Goal: Task Accomplishment & Management: Use online tool/utility

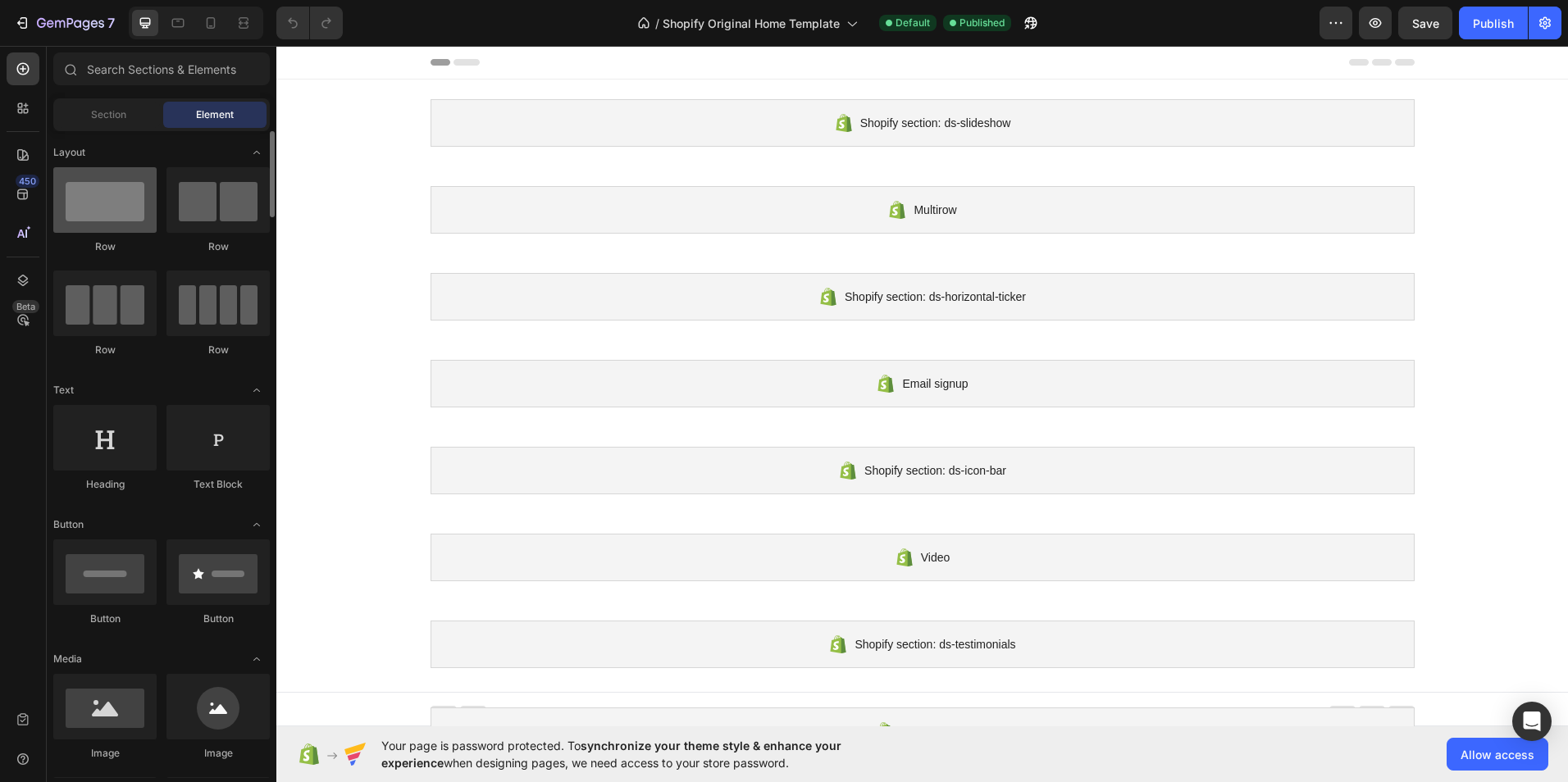
click at [125, 218] on div at bounding box center [105, 200] width 103 height 66
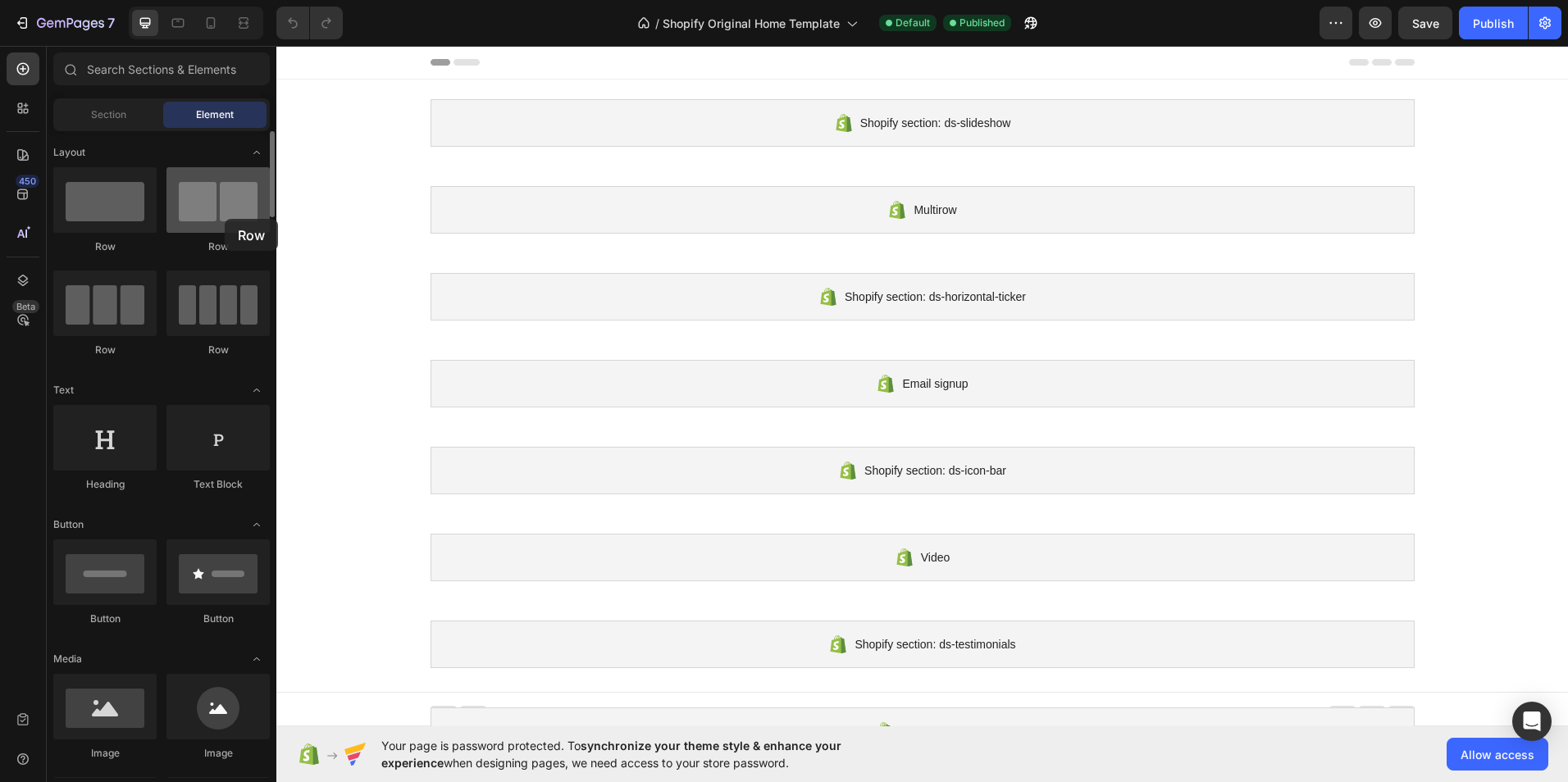
click at [225, 219] on div at bounding box center [218, 200] width 103 height 66
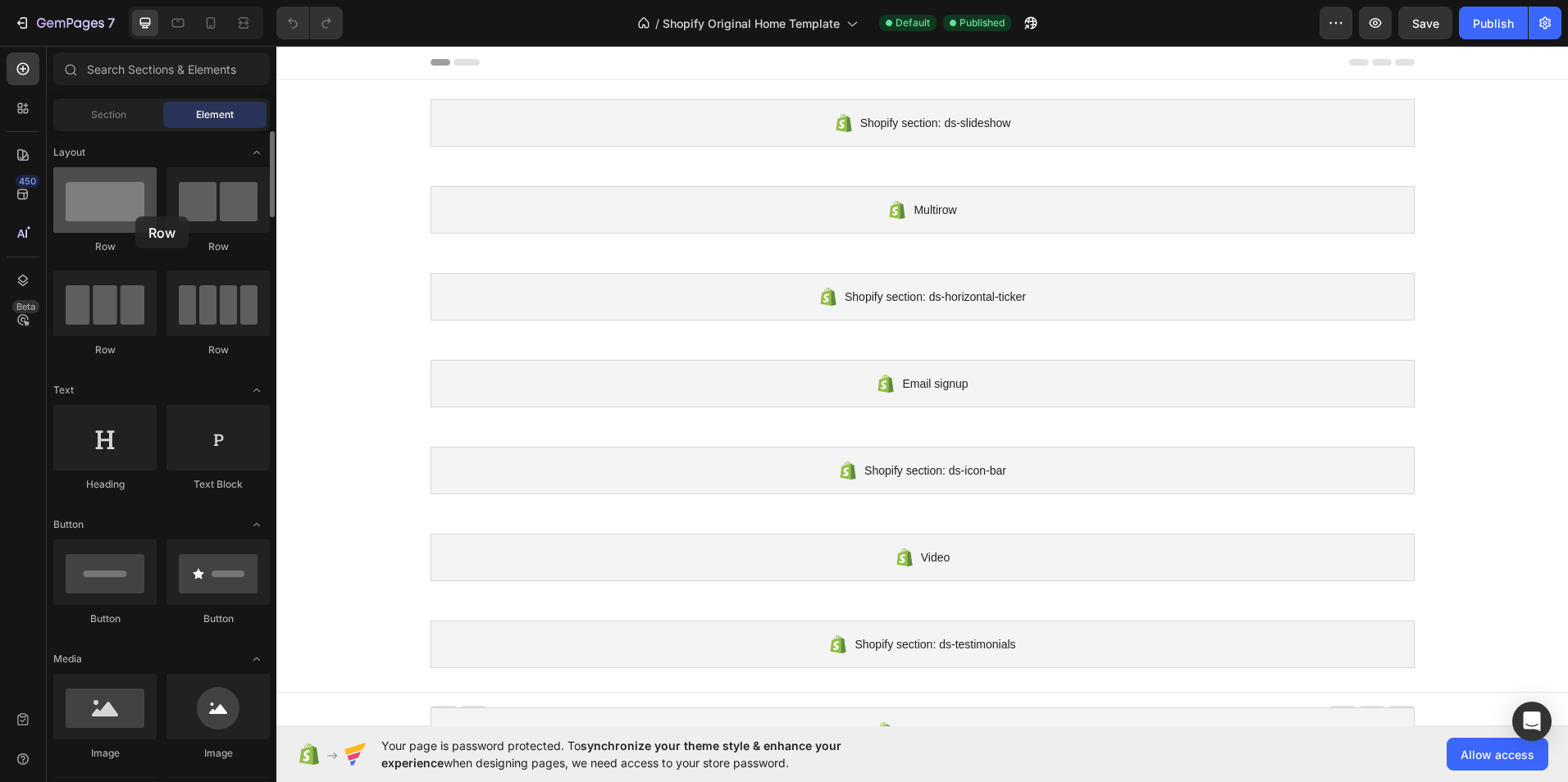
click at [135, 217] on div at bounding box center [105, 200] width 103 height 66
click at [24, 195] on icon at bounding box center [23, 195] width 11 height 11
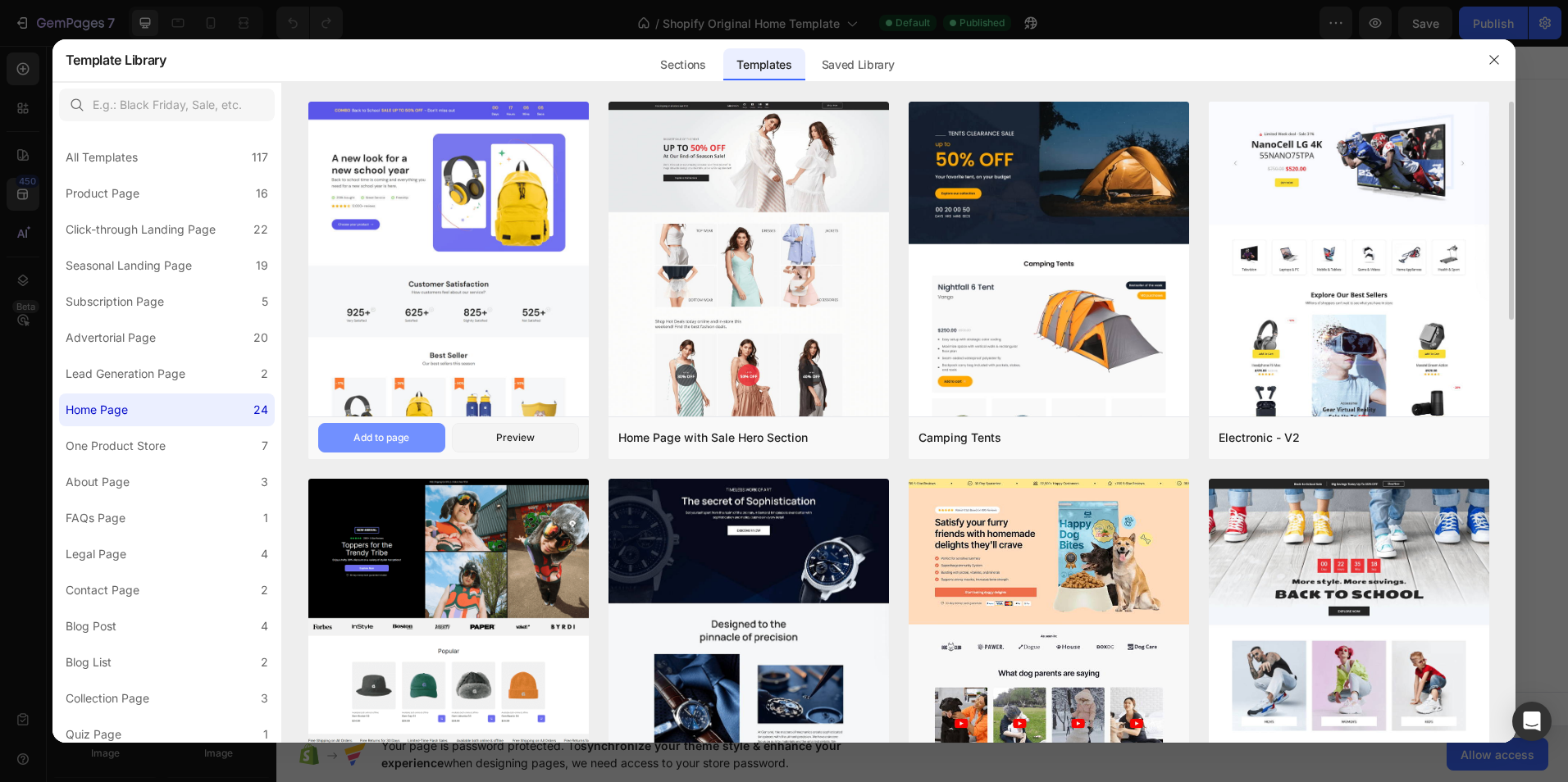
click at [404, 438] on div "Add to page" at bounding box center [381, 437] width 56 height 15
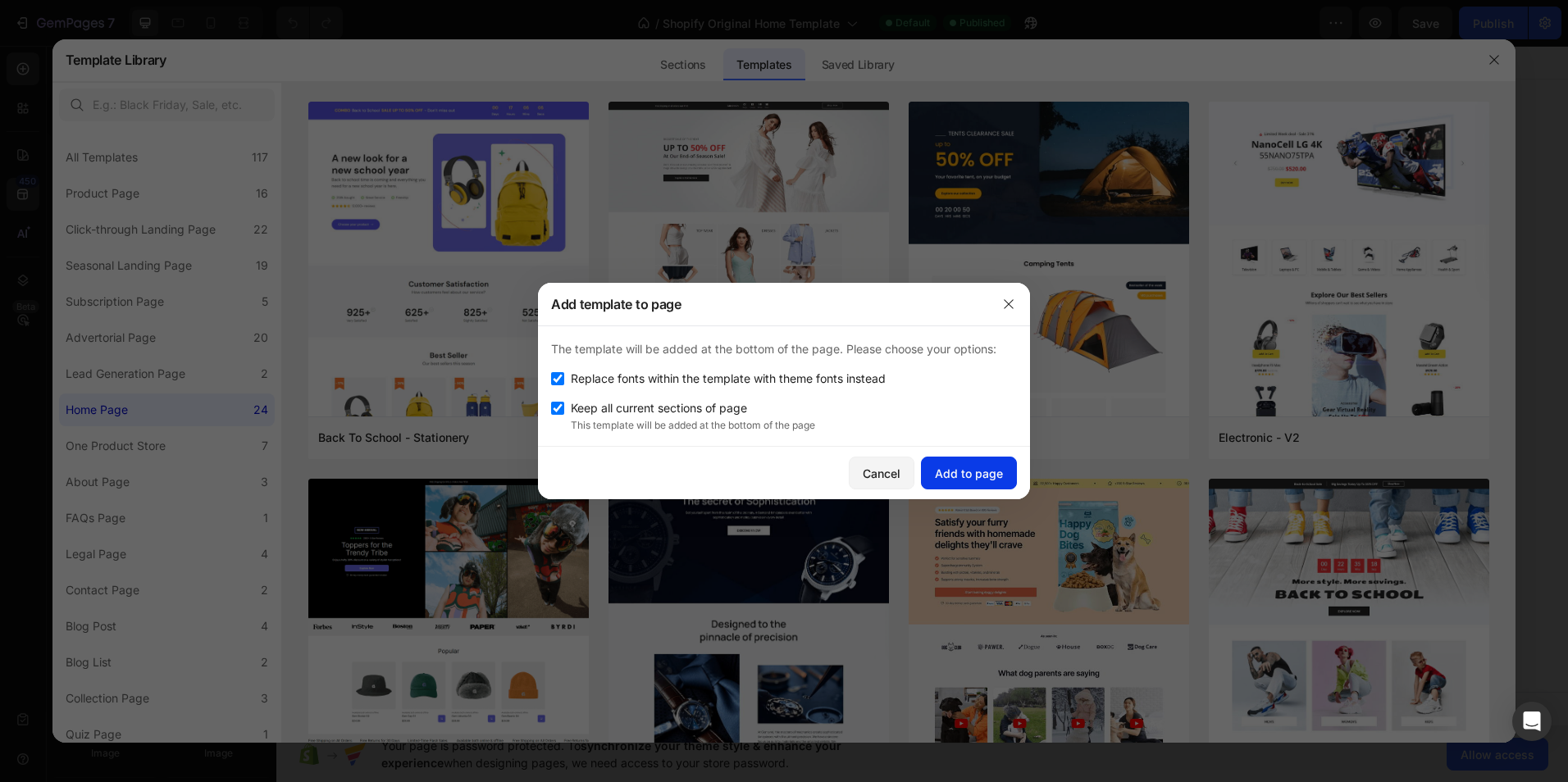
click at [982, 474] on div "Add to page" at bounding box center [969, 473] width 68 height 18
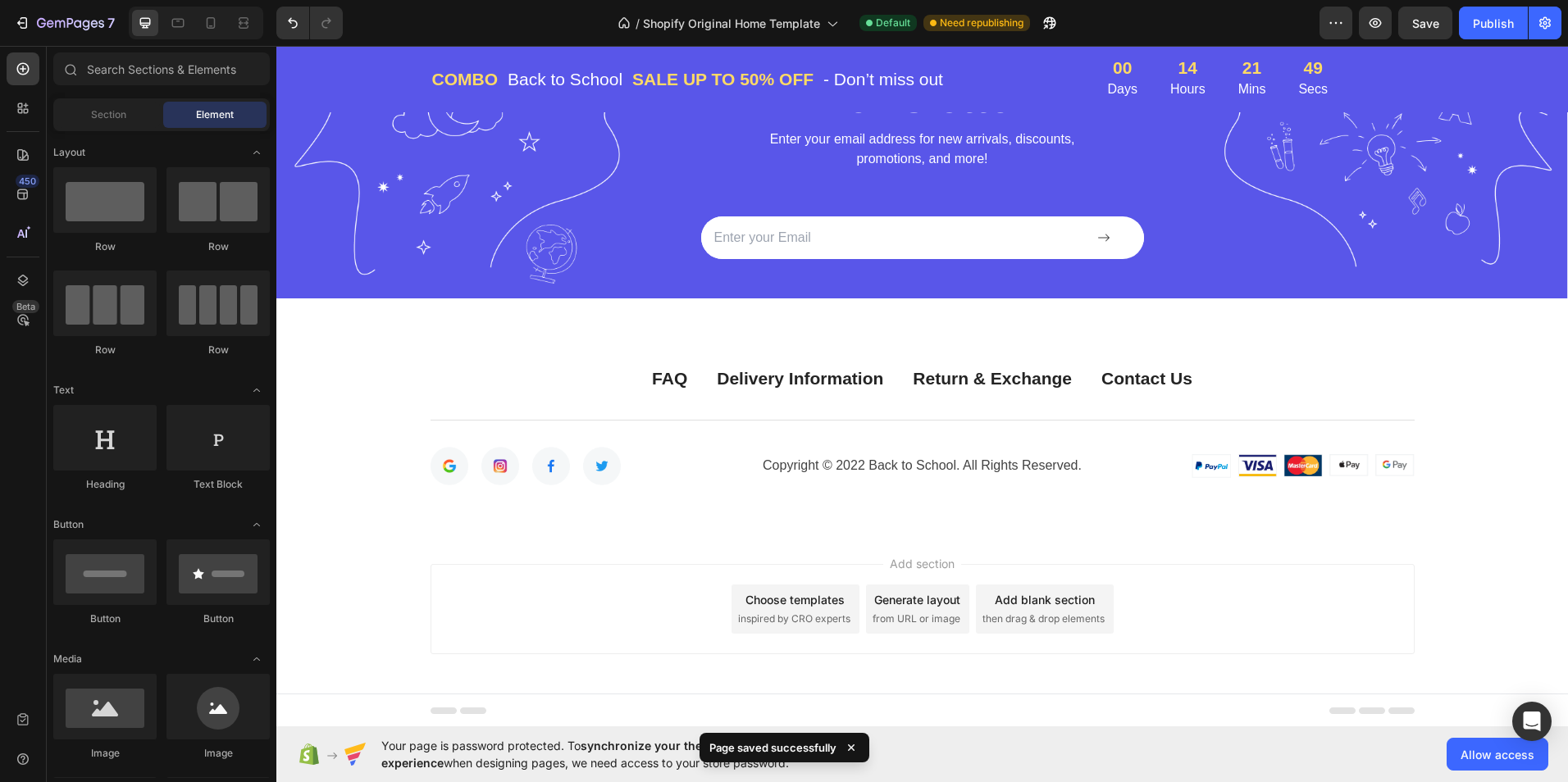
scroll to position [5034, 0]
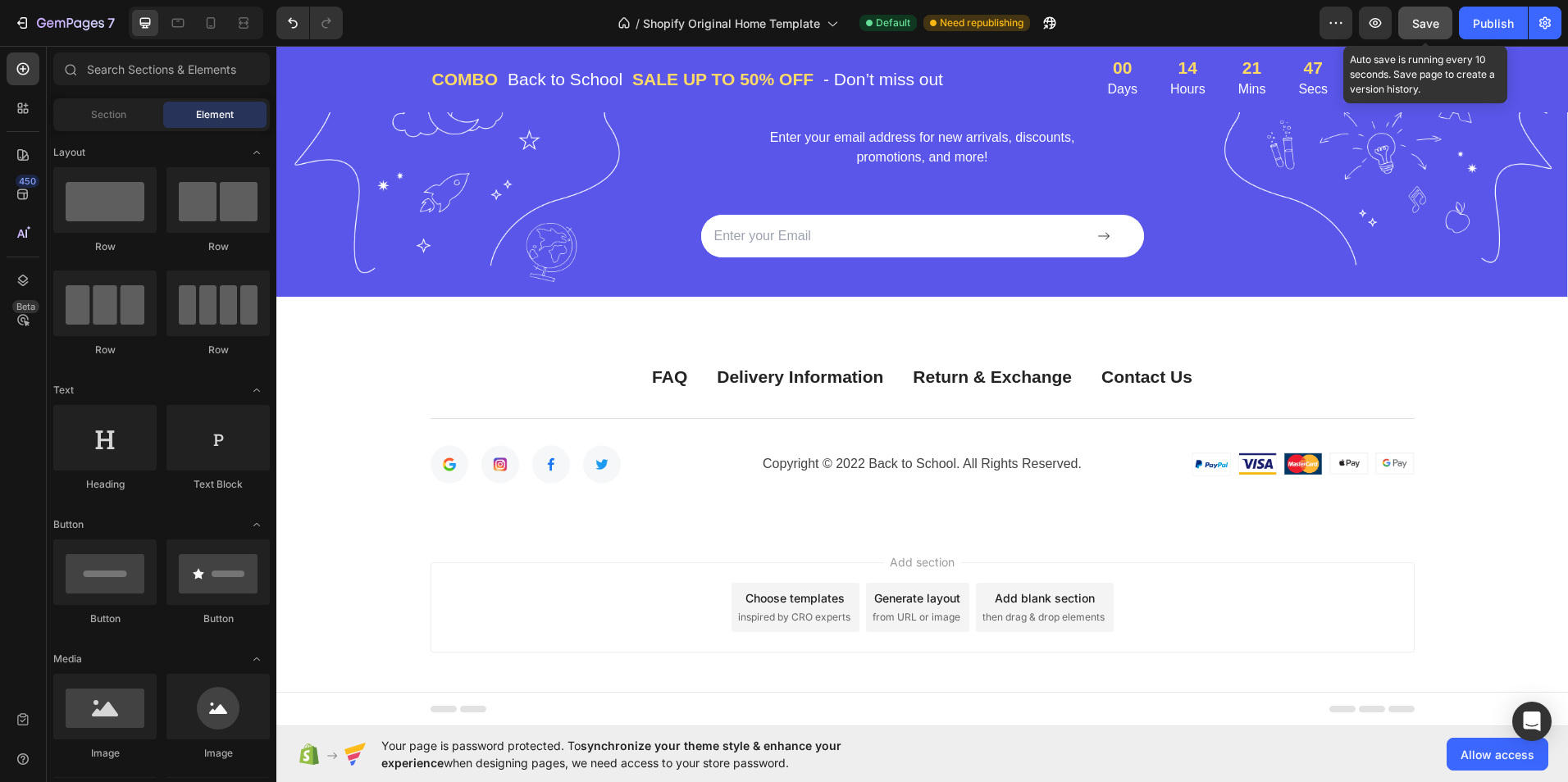
click at [1430, 25] on span "Save" at bounding box center [1425, 24] width 27 height 14
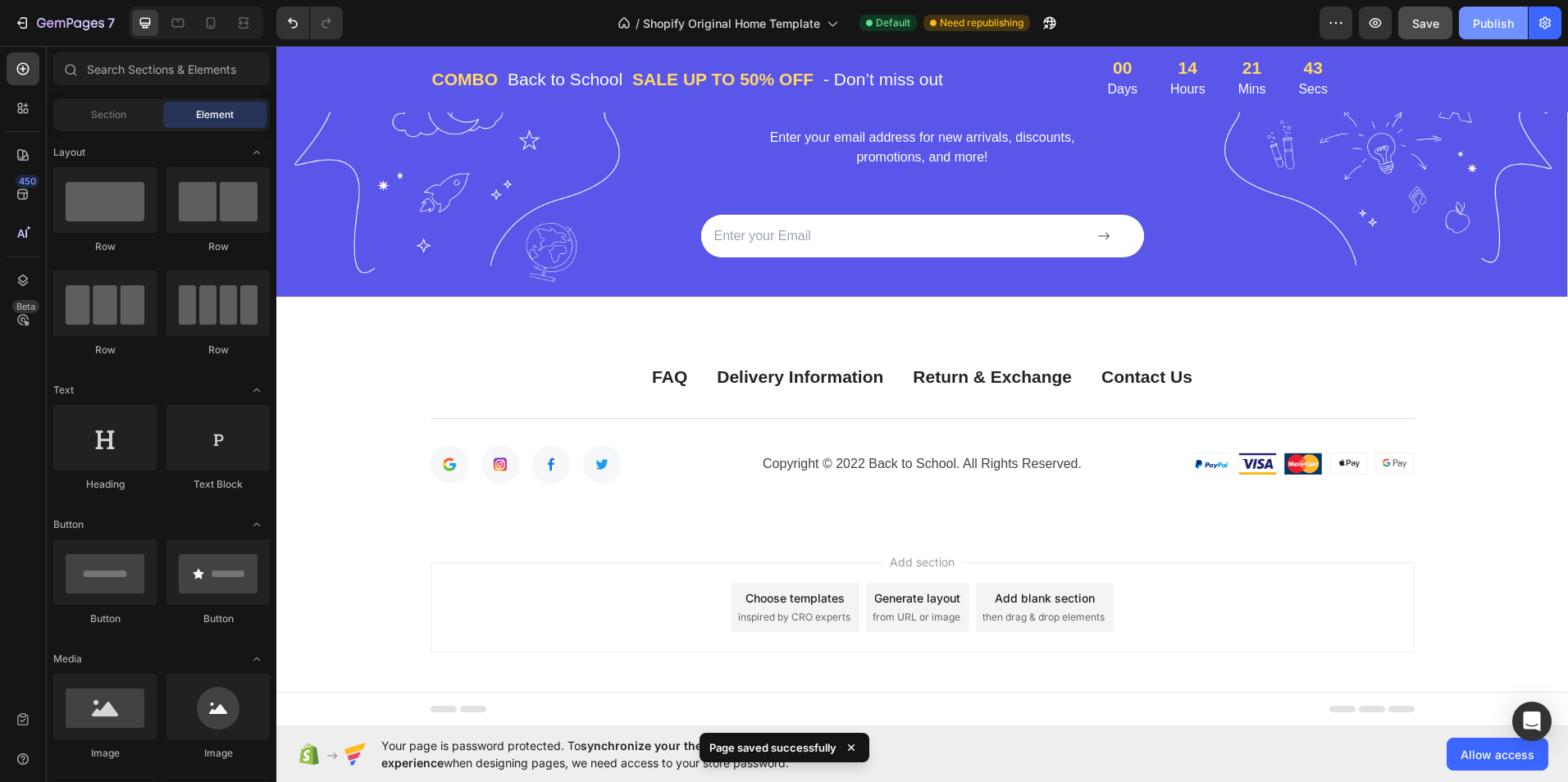
click at [1505, 6] on button "Publish" at bounding box center [1493, 22] width 69 height 32
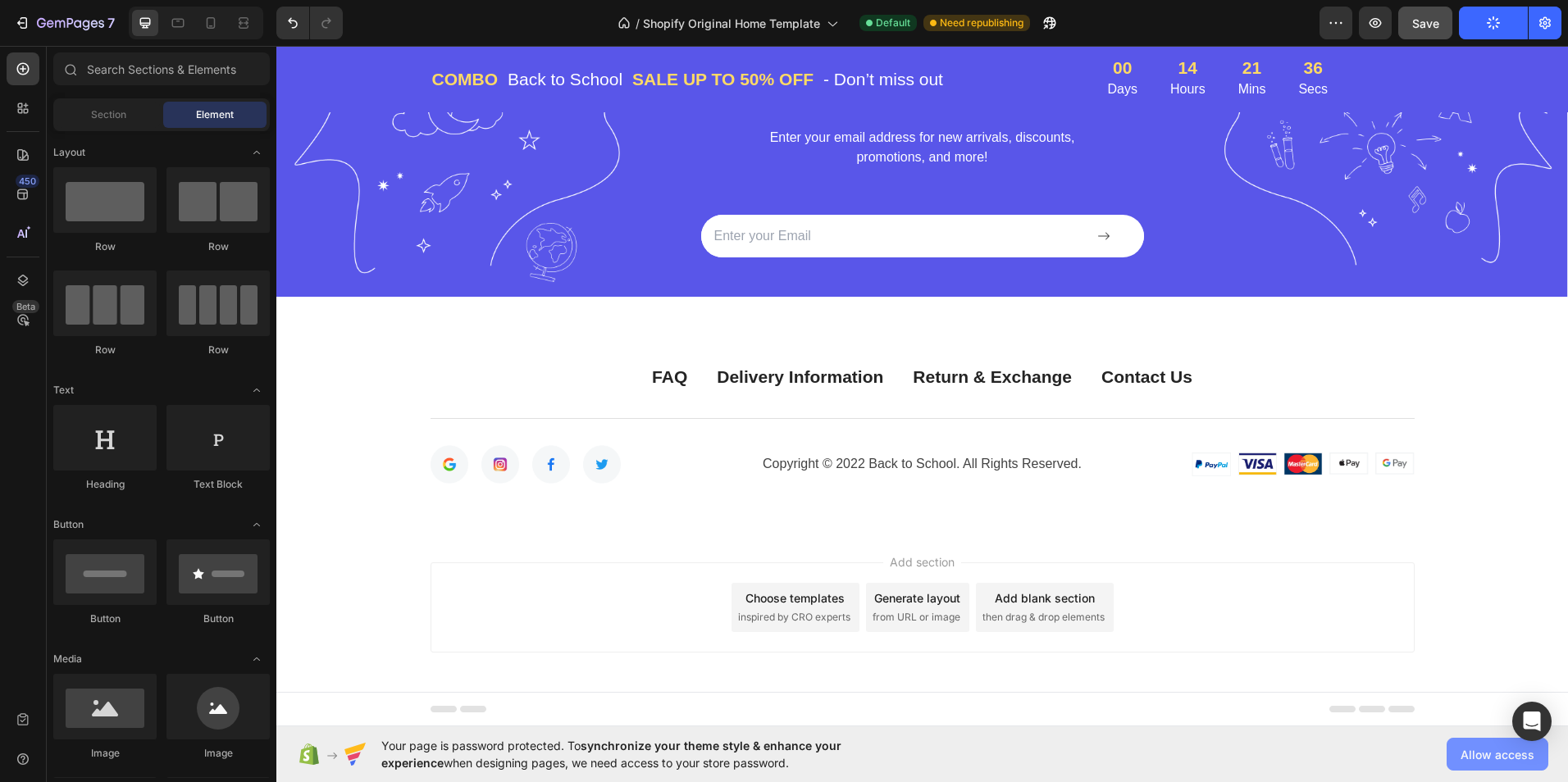
click at [1512, 749] on span "Allow access" at bounding box center [1498, 755] width 74 height 18
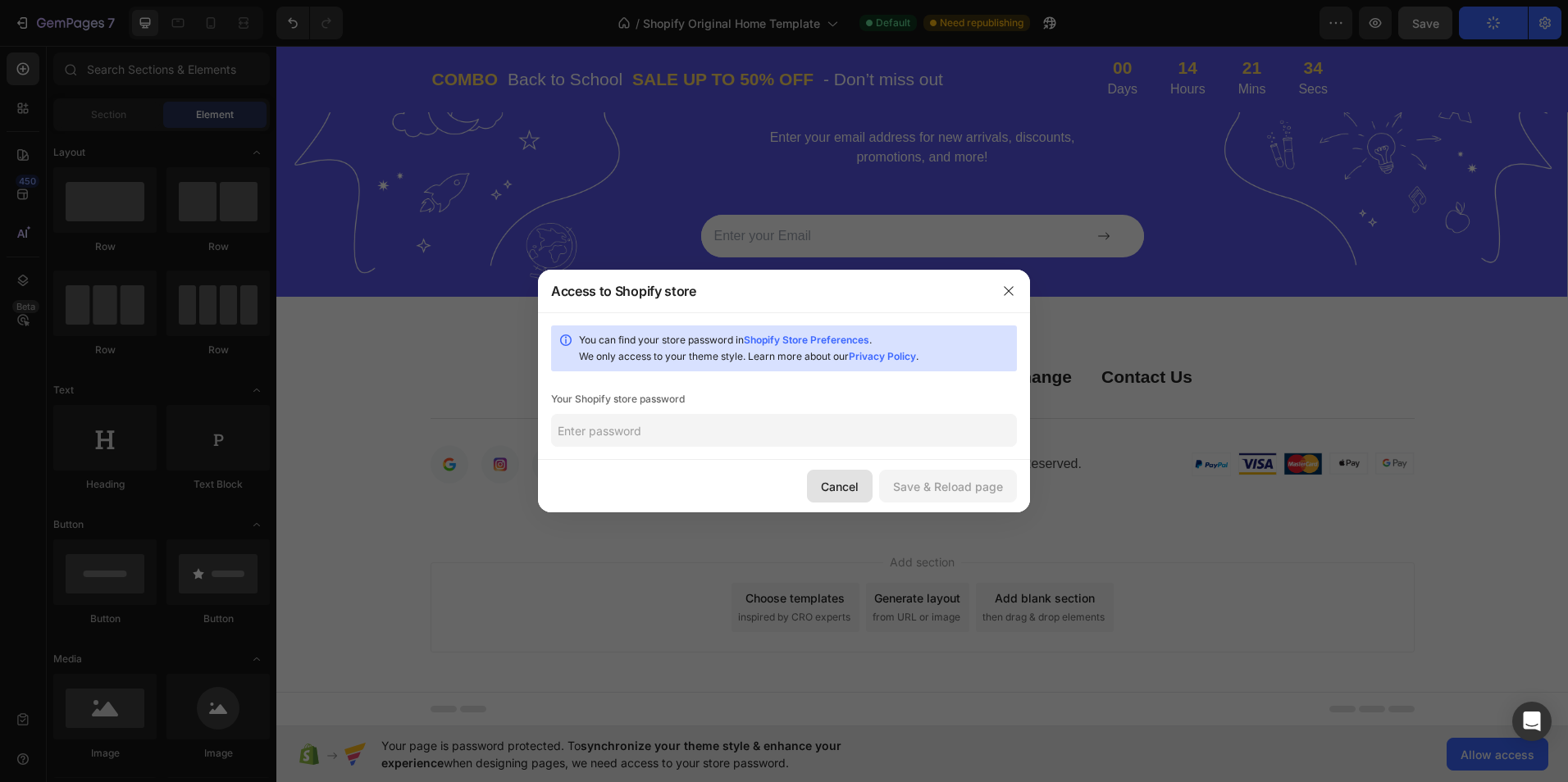
click at [834, 496] on button "Cancel" at bounding box center [839, 486] width 66 height 32
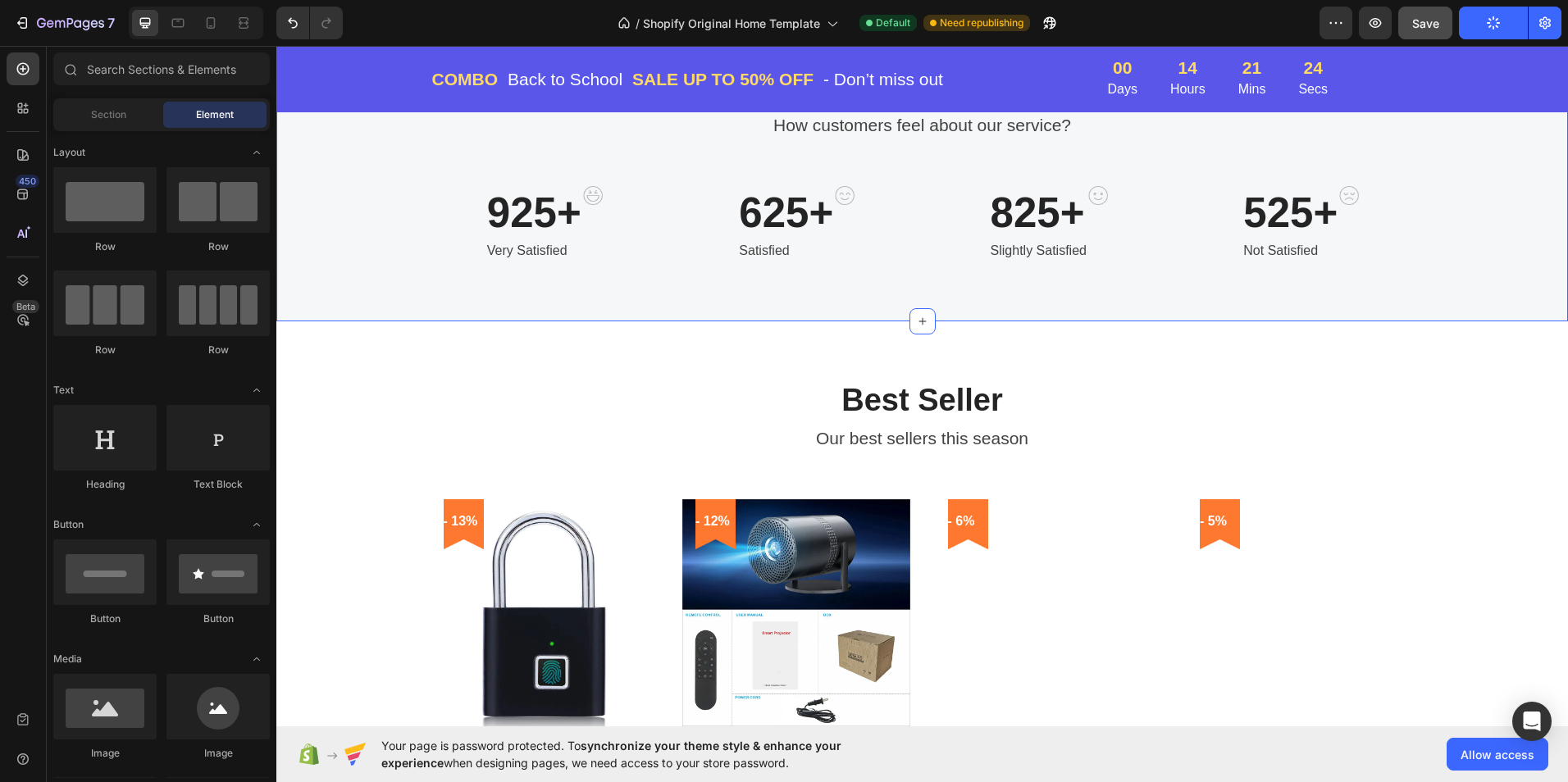
scroll to position [1475, 0]
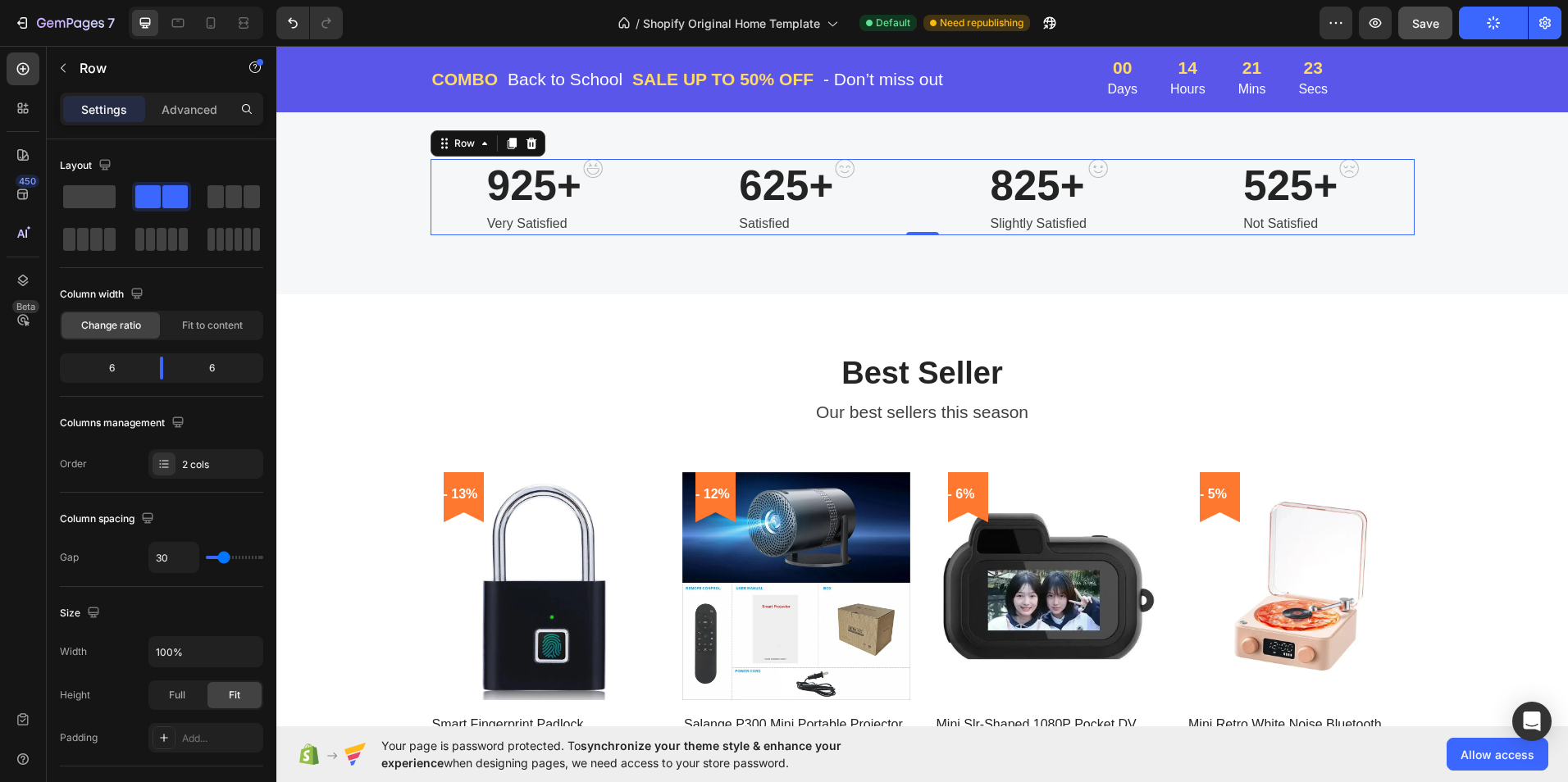
drag, startPoint x: 913, startPoint y: 230, endPoint x: 915, endPoint y: 246, distance: 16.1
click at [915, 246] on div "Customer Satisfaction Heading How customers feel about our service? Text block …" at bounding box center [922, 137] width 1292 height 313
click at [920, 262] on div "Customer Satisfaction Heading How customers feel about our service? Text block …" at bounding box center [922, 137] width 1292 height 313
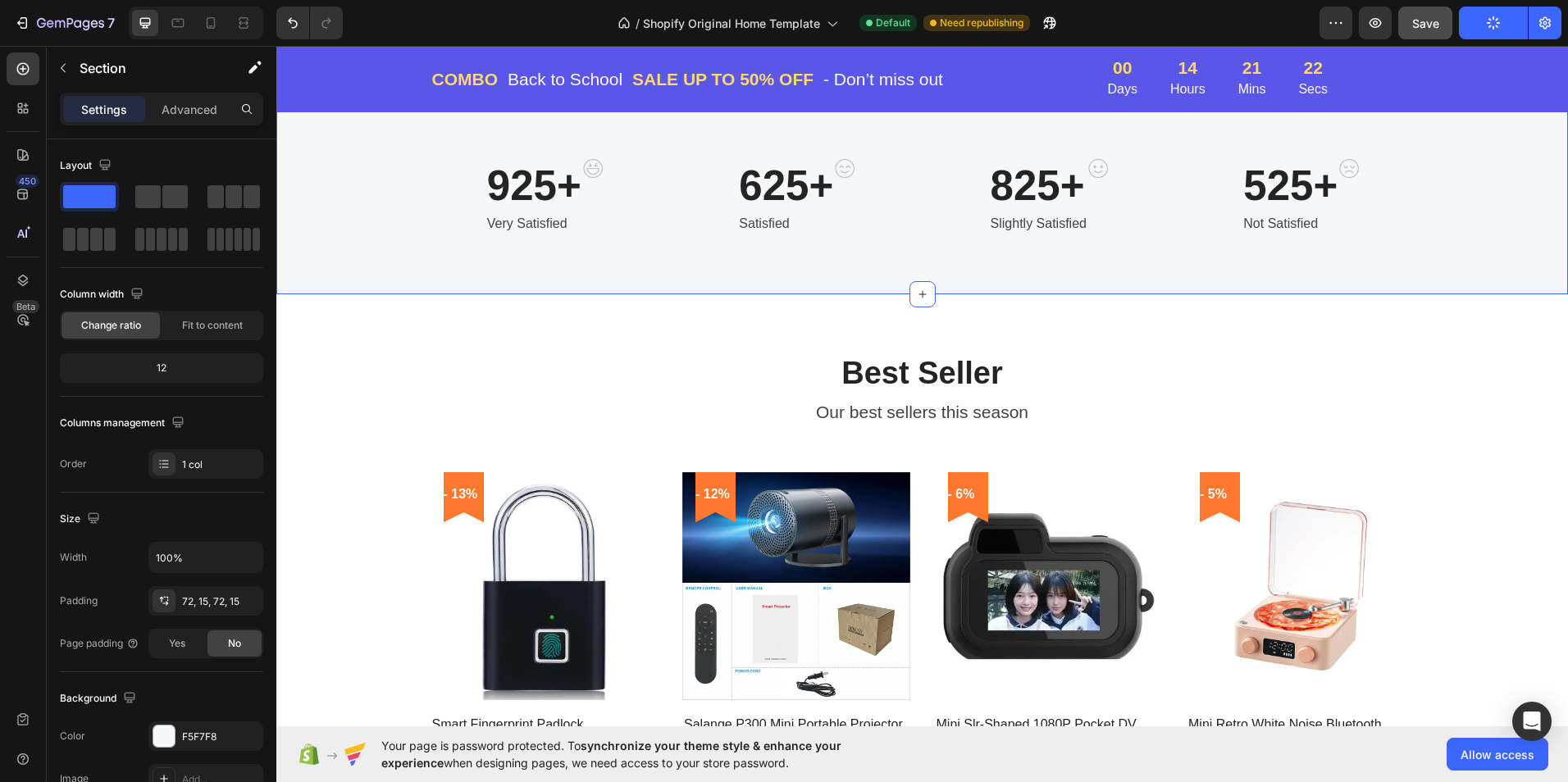
click at [686, 366] on p "Best Seller" at bounding box center [923, 373] width 980 height 38
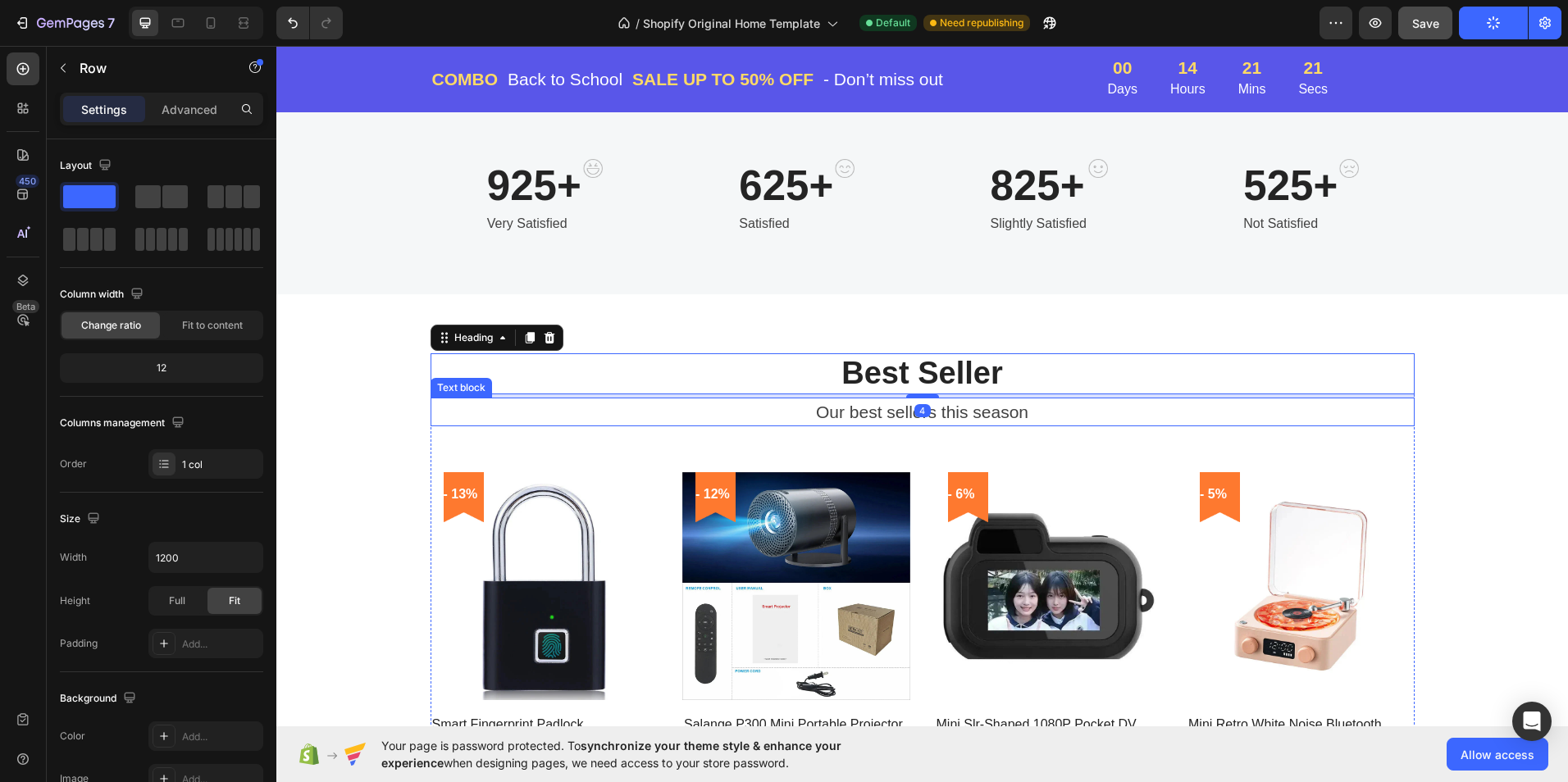
click at [596, 429] on div "Best Seller Heading 4 Our best sellers this season Text block - 13% Product Bad…" at bounding box center [923, 625] width 984 height 544
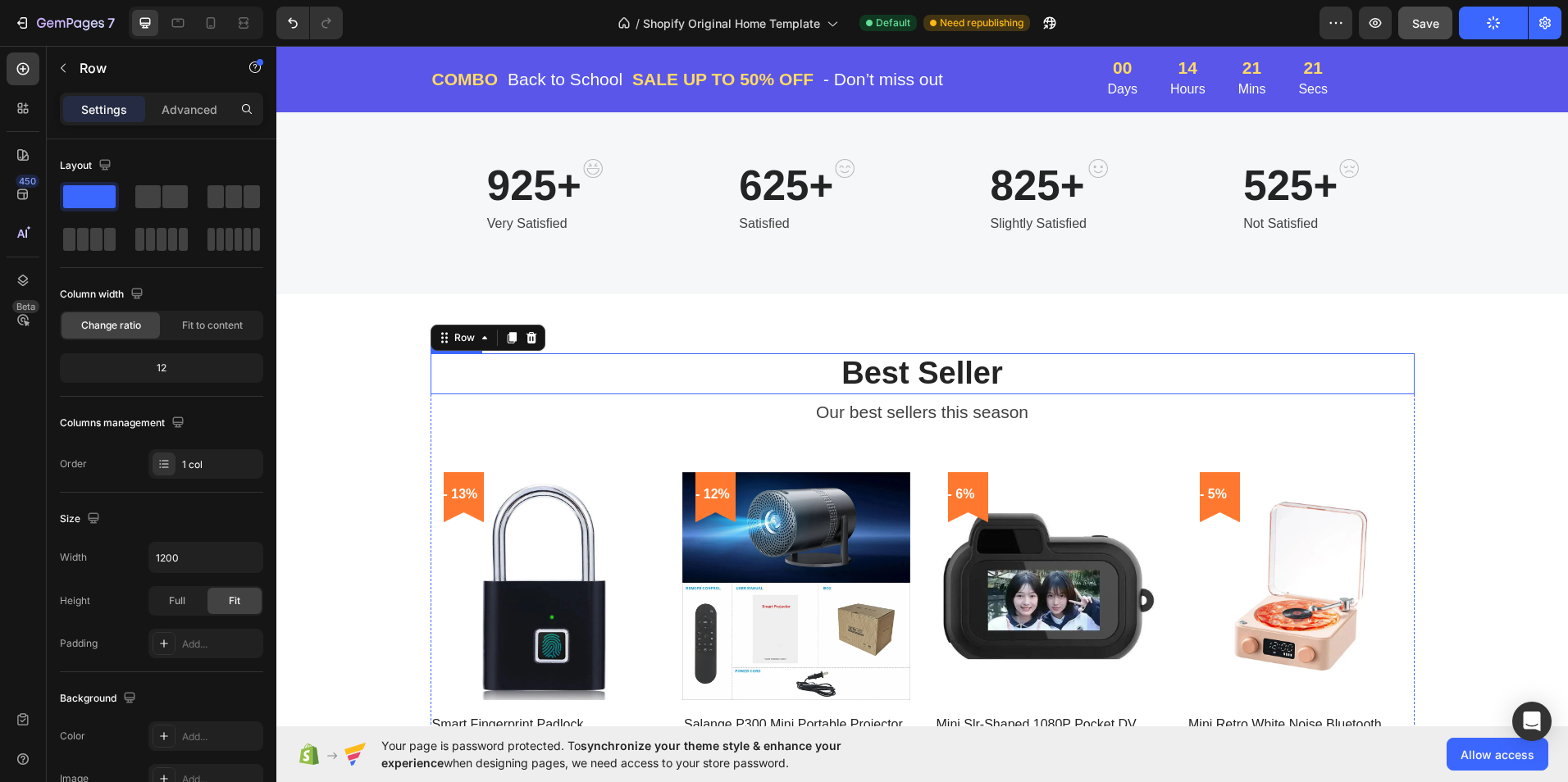
click at [666, 309] on div "Best Seller Heading Our best sellers this season Text block - 13% Product Badge…" at bounding box center [922, 615] width 1292 height 642
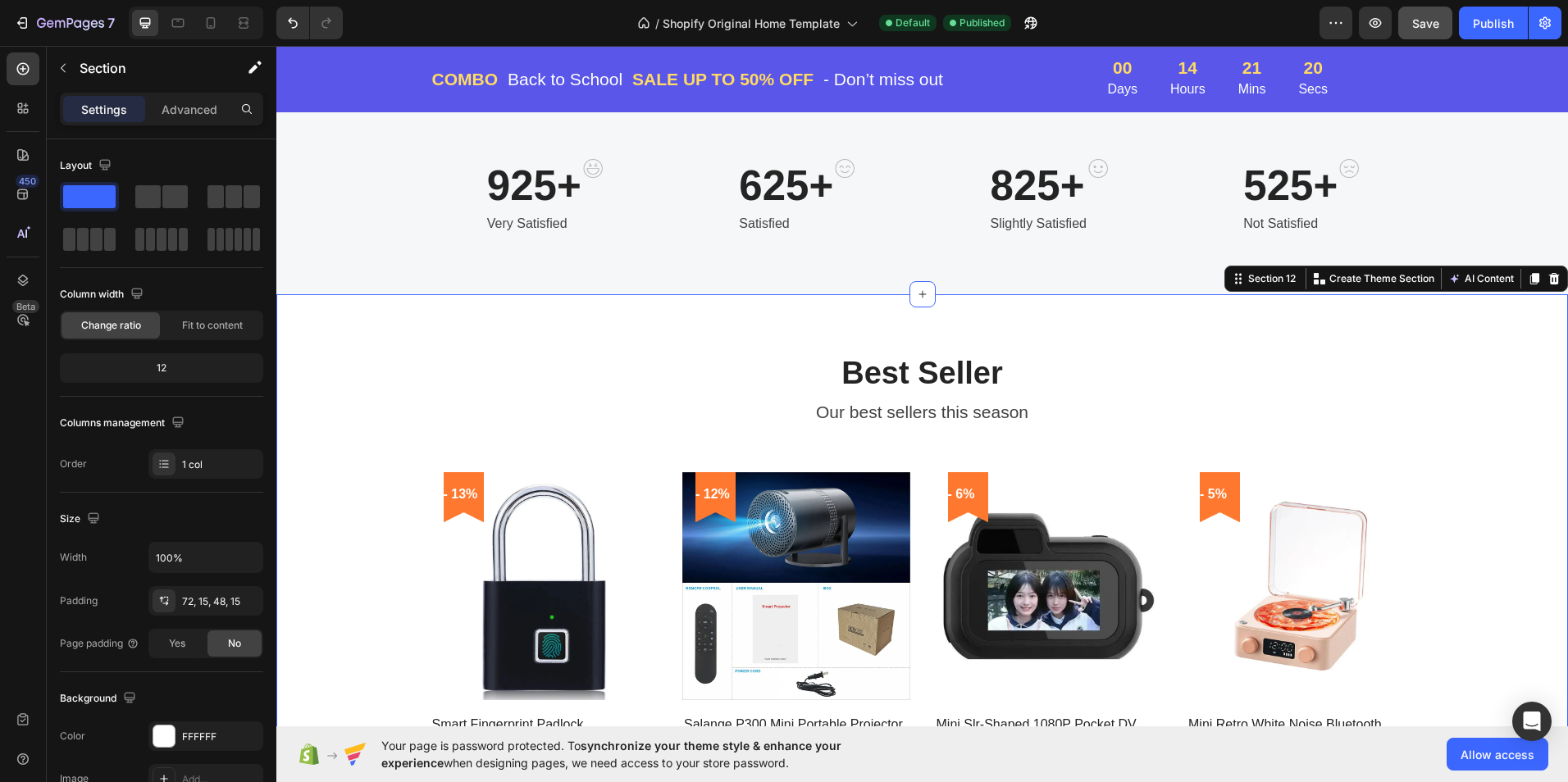
click at [622, 376] on p "Best Seller" at bounding box center [923, 373] width 980 height 38
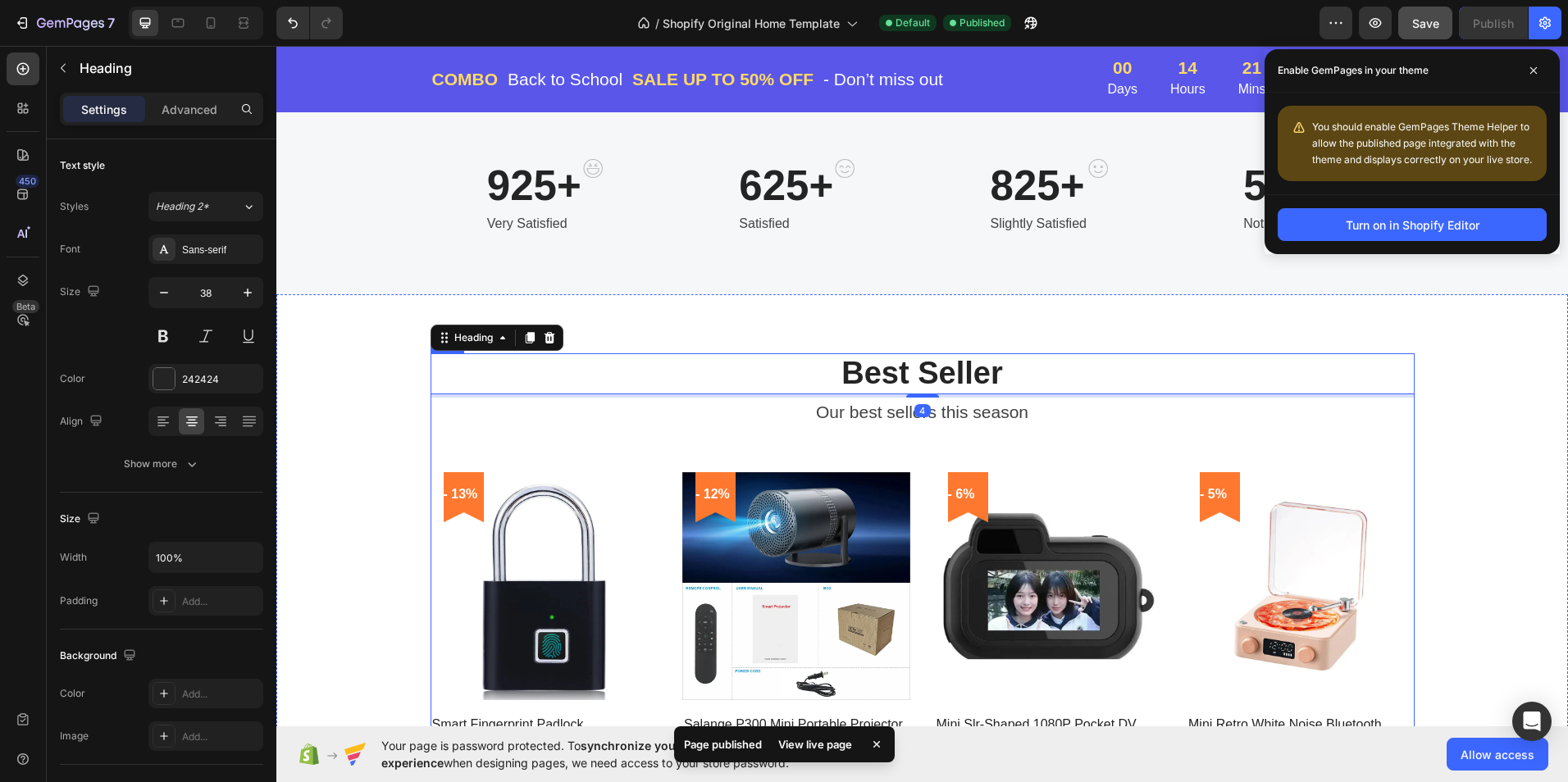
click at [631, 433] on div "Best Seller Heading 4 Our best sellers this season Text block - 13% Product Bad…" at bounding box center [923, 625] width 984 height 544
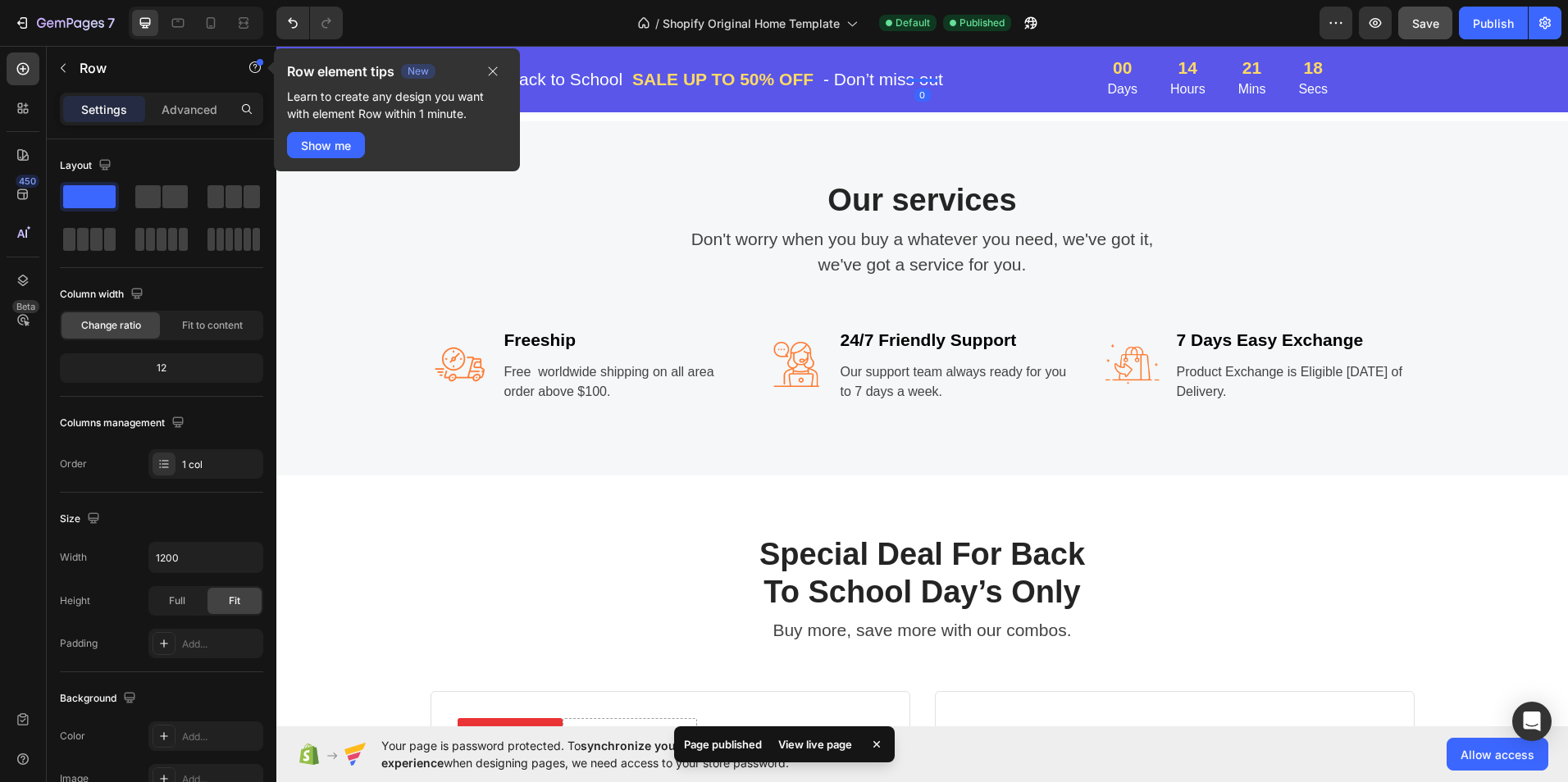
scroll to position [2295, 0]
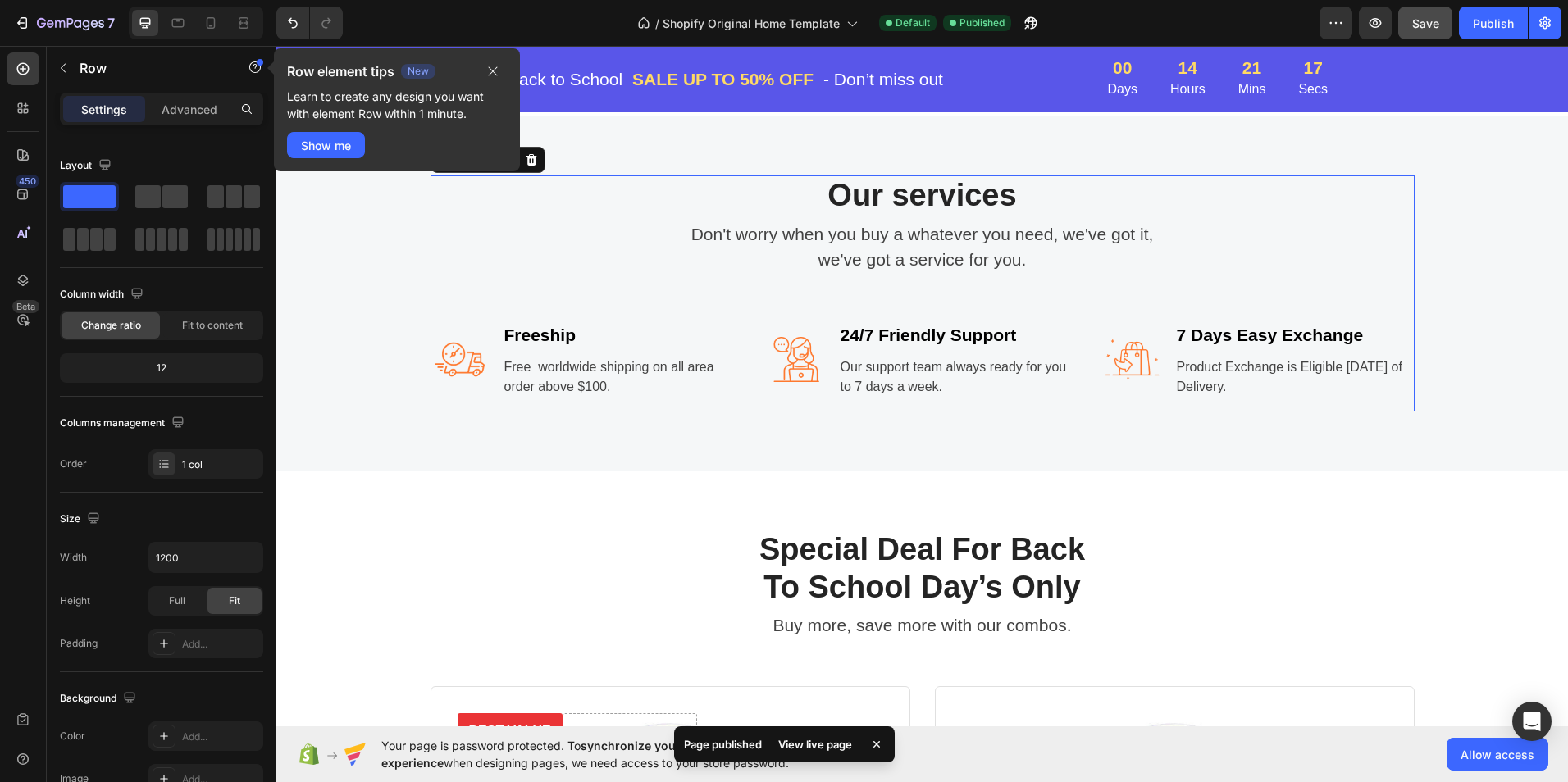
click at [603, 251] on div "Our services Heading Don't worry when you buy a whatever you need, we've got it…" at bounding box center [923, 293] width 984 height 236
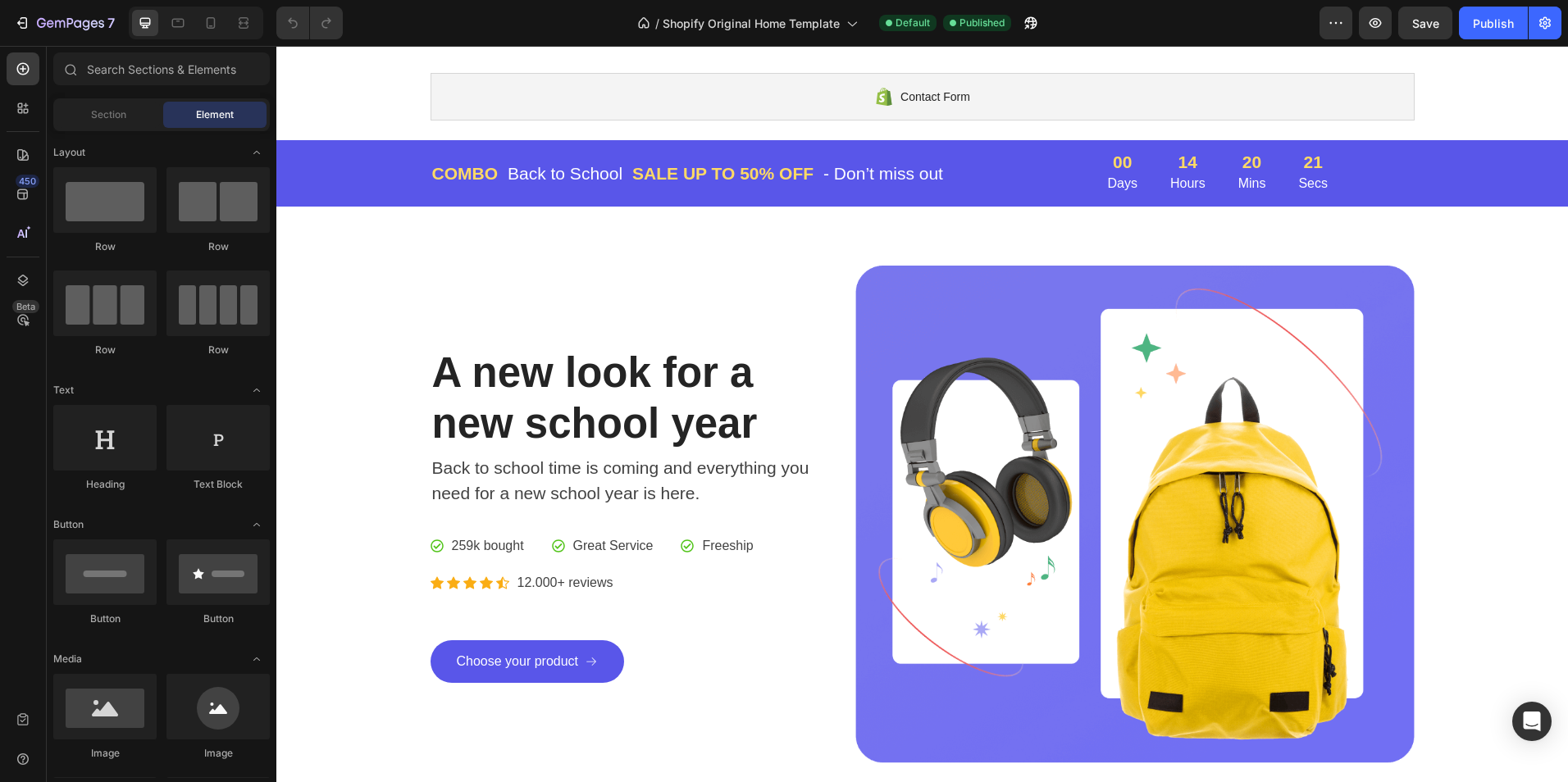
scroll to position [738, 0]
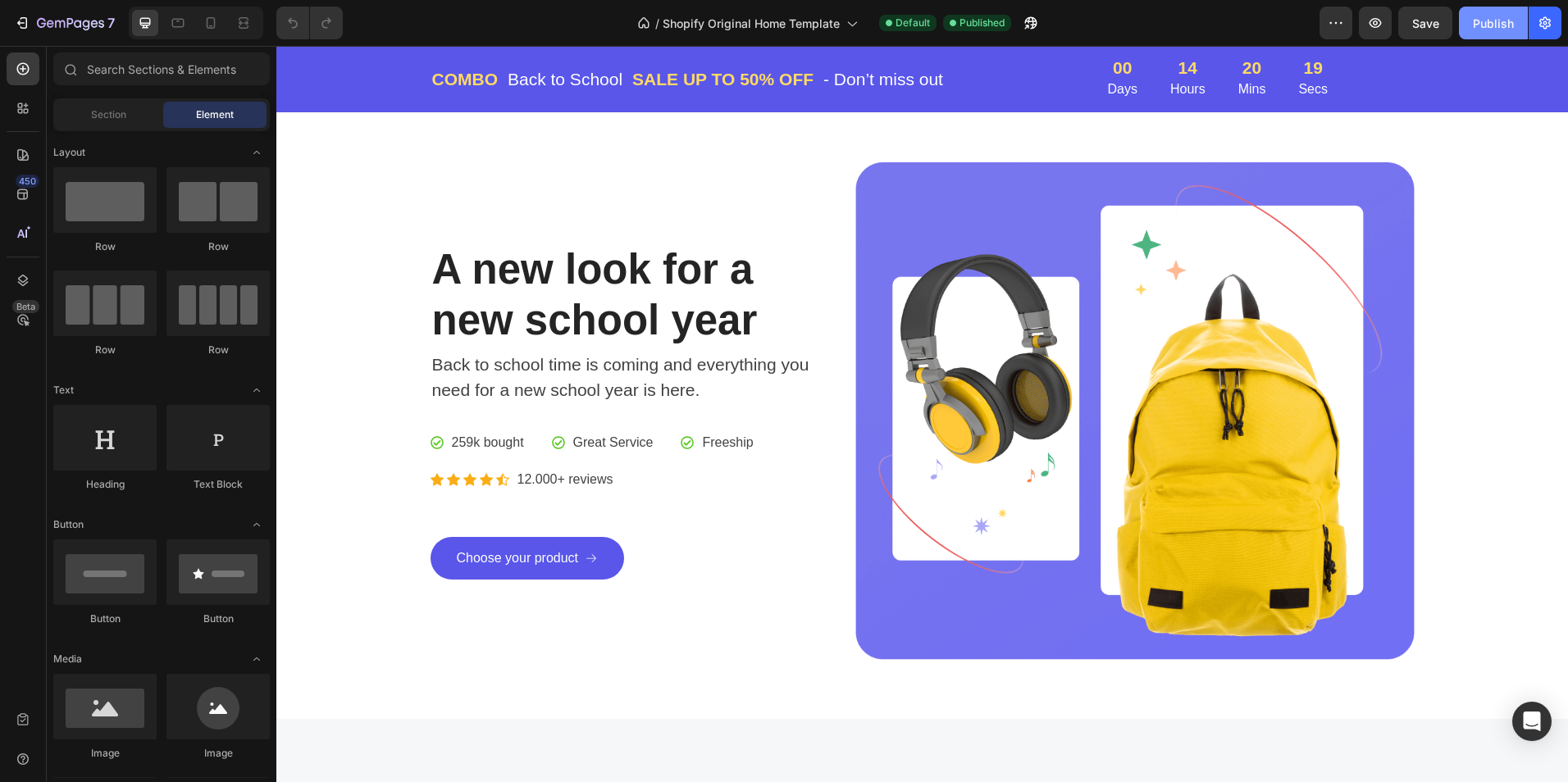
click at [1488, 26] on div "Publish" at bounding box center [1493, 24] width 41 height 18
click at [1372, 22] on icon "button" at bounding box center [1375, 23] width 17 height 17
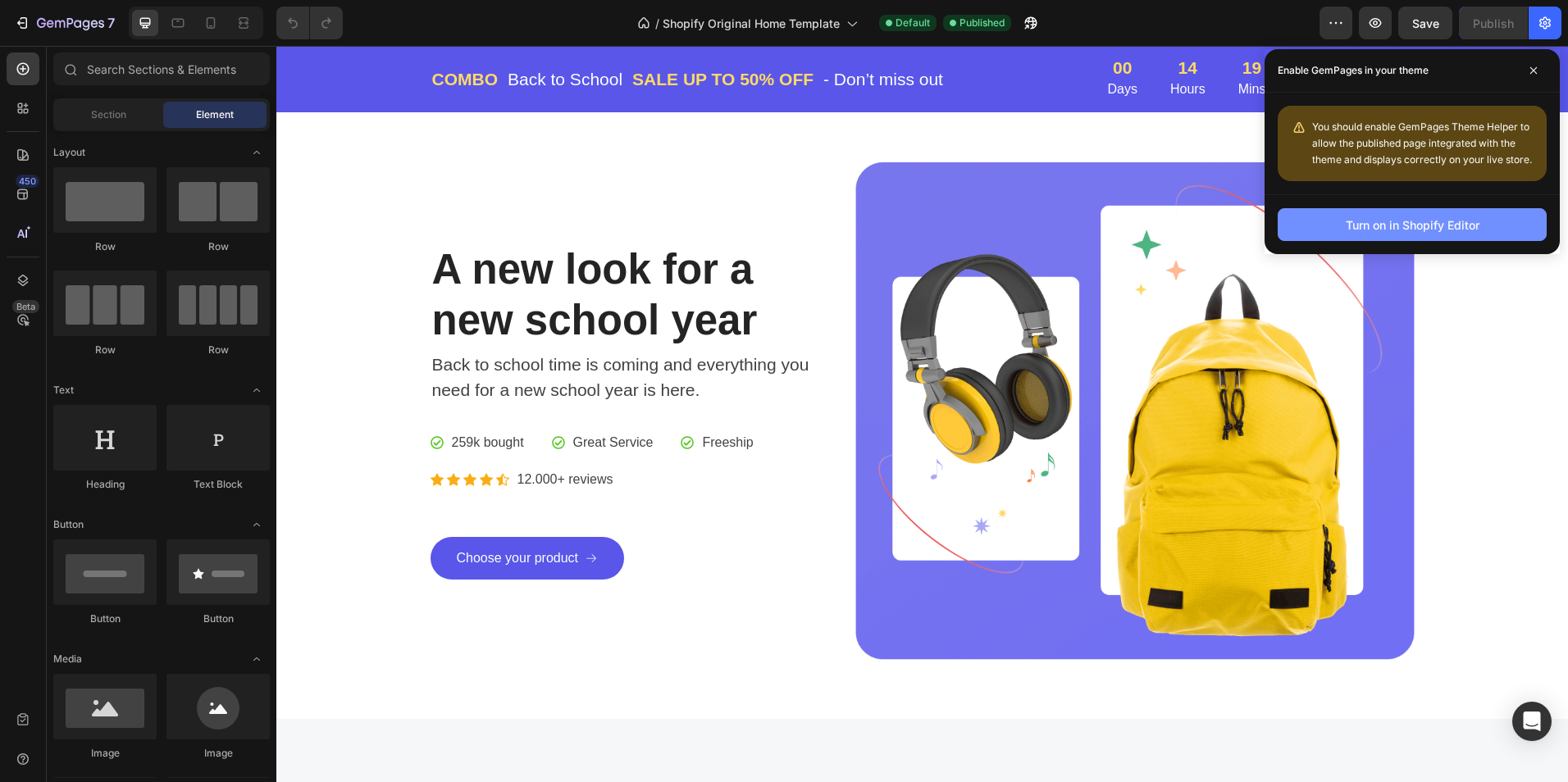
click at [1452, 226] on div "Turn on in Shopify Editor" at bounding box center [1413, 225] width 133 height 18
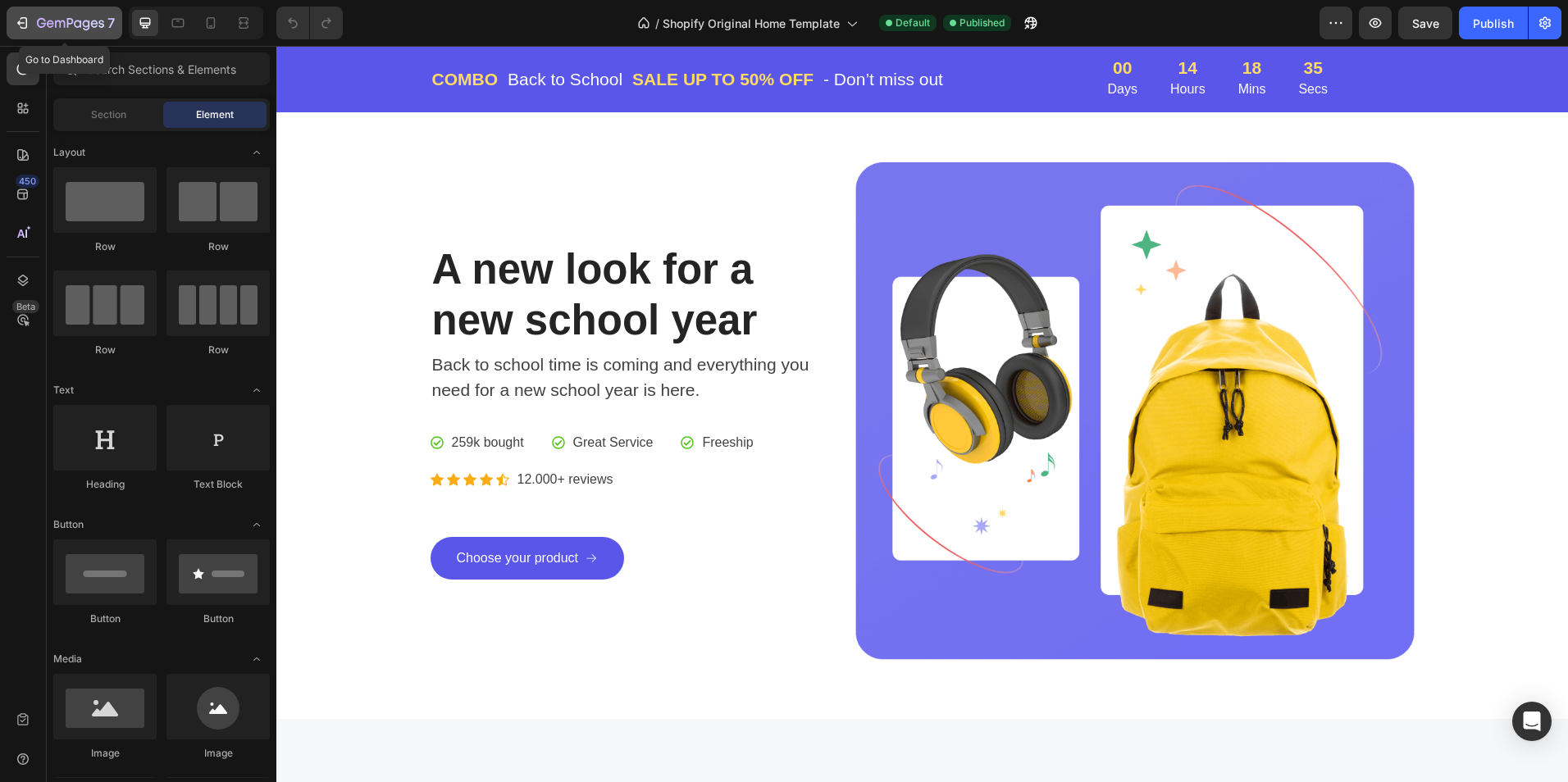
click at [19, 25] on icon "button" at bounding box center [22, 23] width 17 height 17
